Goal: Task Accomplishment & Management: Use online tool/utility

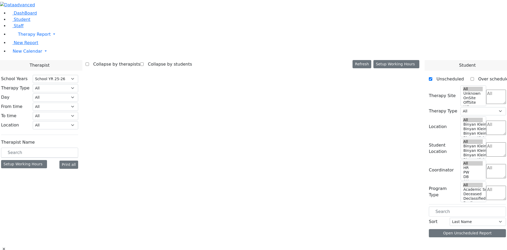
select select "212"
select select "2"
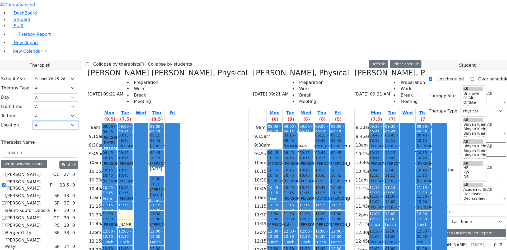
click at [78, 121] on select "All [PERSON_NAME] 5 [PERSON_NAME] 4 [PERSON_NAME] 3 [PERSON_NAME] 2 [PERSON_NAM…" at bounding box center [55, 125] width 45 height 8
select select "33"
click at [78, 121] on select "All [PERSON_NAME] 5 [PERSON_NAME] 4 [PERSON_NAME] 3 [PERSON_NAME] 2 [PERSON_NAM…" at bounding box center [55, 125] width 45 height 8
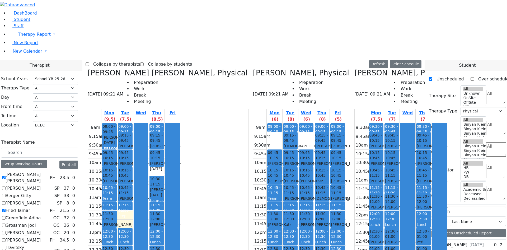
click at [41, 185] on label "[PERSON_NAME]" at bounding box center [23, 188] width 35 height 6
click at [6, 186] on input "[PERSON_NAME]" at bounding box center [3, 187] width 3 height 3
checkbox input "true"
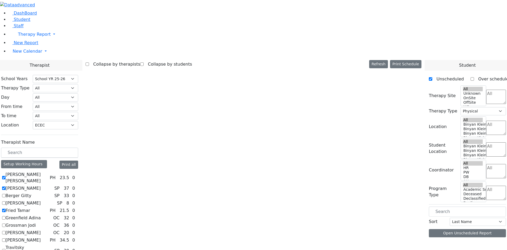
select select
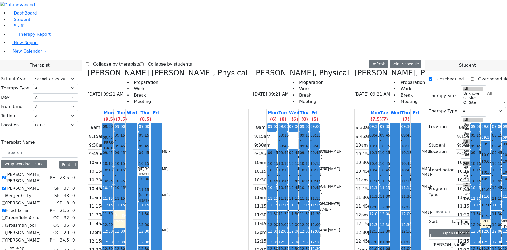
click at [63, 171] on div "[PERSON_NAME] [PERSON_NAME] PH 23.5 0 [PERSON_NAME] SP 37 0 [PERSON_NAME] SP 33" at bounding box center [39, 225] width 77 height 108
click at [31, 192] on label "Berger Gitty" at bounding box center [19, 195] width 26 height 6
click at [6, 194] on input "Berger Gitty" at bounding box center [3, 195] width 3 height 3
checkbox input "true"
click at [41, 200] on label "[PERSON_NAME]" at bounding box center [23, 203] width 35 height 6
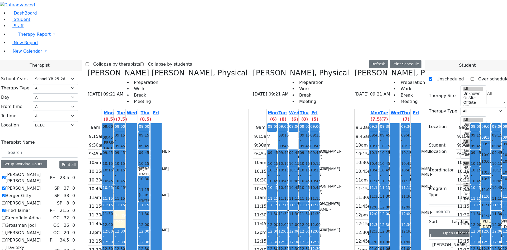
click at [6, 201] on input "[PERSON_NAME]" at bounding box center [3, 202] width 3 height 3
checkbox input "true"
click at [41, 215] on label "Greenfield Adina" at bounding box center [23, 218] width 35 height 6
click at [6, 216] on input "Greenfield Adina" at bounding box center [3, 217] width 3 height 3
checkbox input "true"
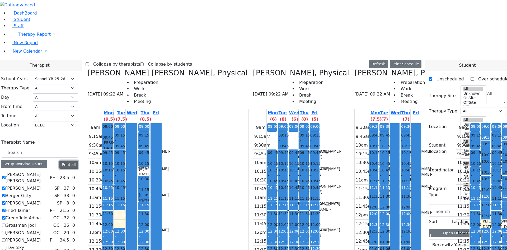
click at [78, 160] on button "Print all" at bounding box center [68, 164] width 19 height 8
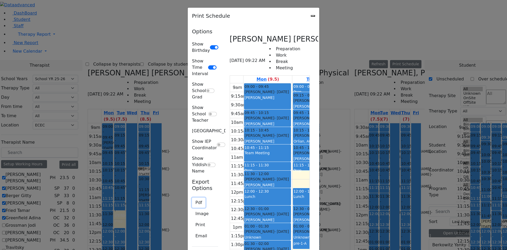
click at [192, 197] on button "Pdf" at bounding box center [198, 202] width 13 height 10
